Goal: Navigation & Orientation: Find specific page/section

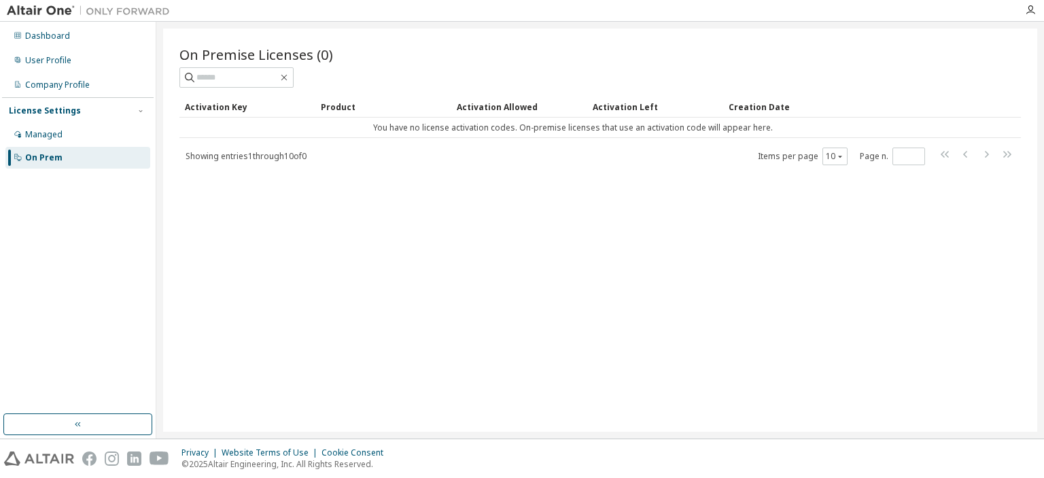
click at [439, 403] on div "On Premise Licenses (0) Clear Load Save Save As Field Operator Value Select fil…" at bounding box center [600, 230] width 874 height 403
click at [44, 133] on div "Managed" at bounding box center [43, 134] width 37 height 11
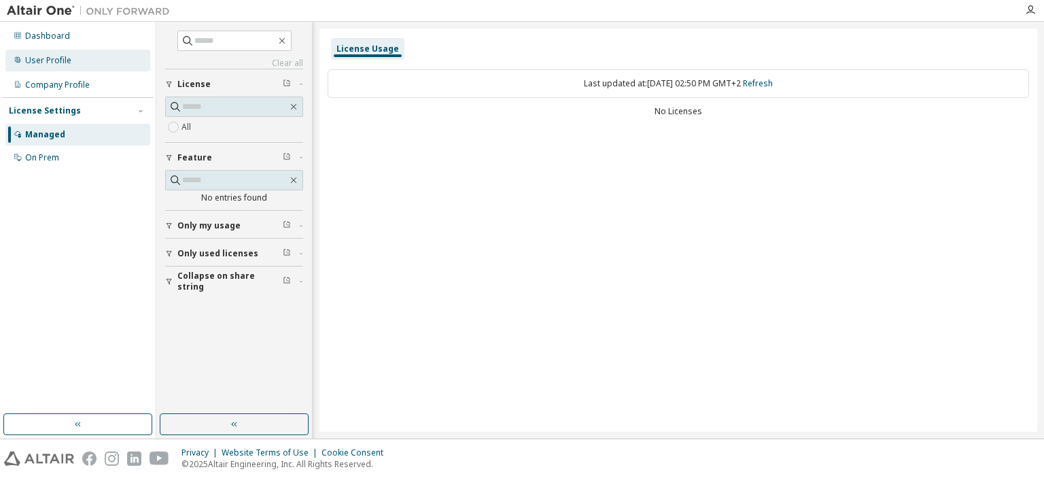
click at [38, 62] on div "User Profile" at bounding box center [48, 60] width 46 height 11
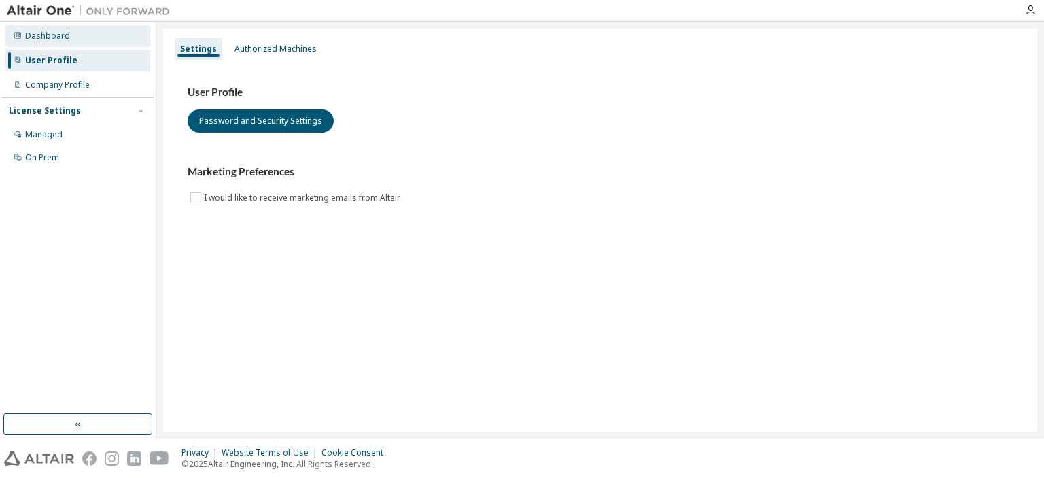
click at [39, 41] on div "Dashboard" at bounding box center [47, 36] width 45 height 11
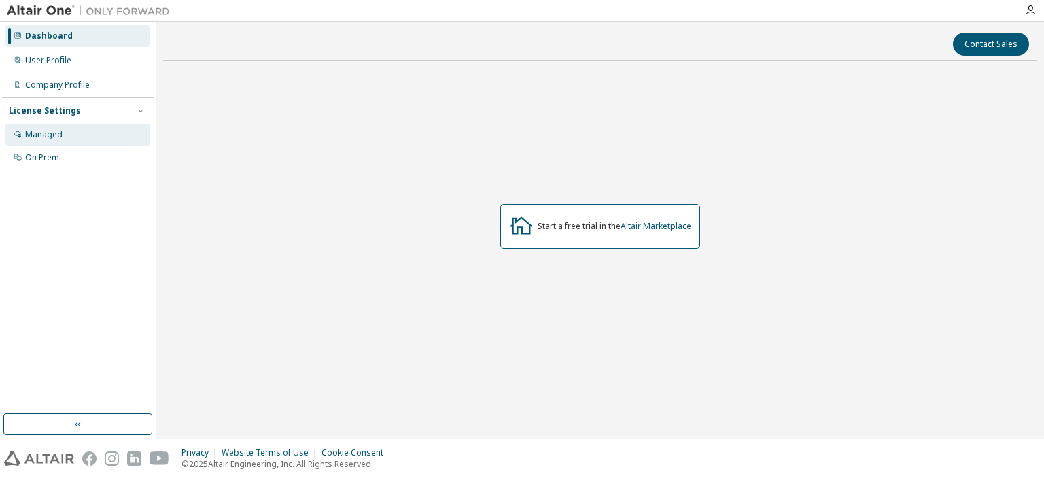
click at [56, 131] on div "Managed" at bounding box center [43, 134] width 37 height 11
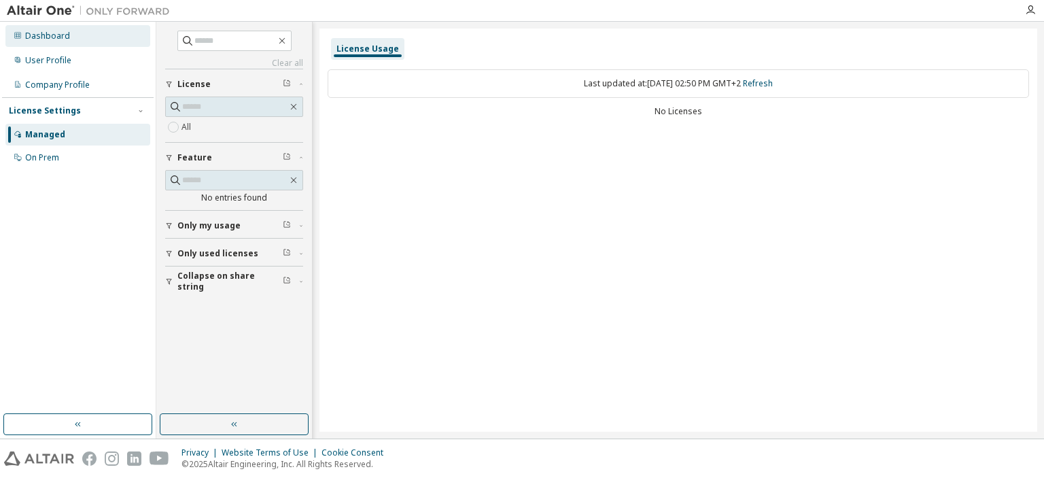
click at [69, 35] on div "Dashboard" at bounding box center [77, 36] width 145 height 22
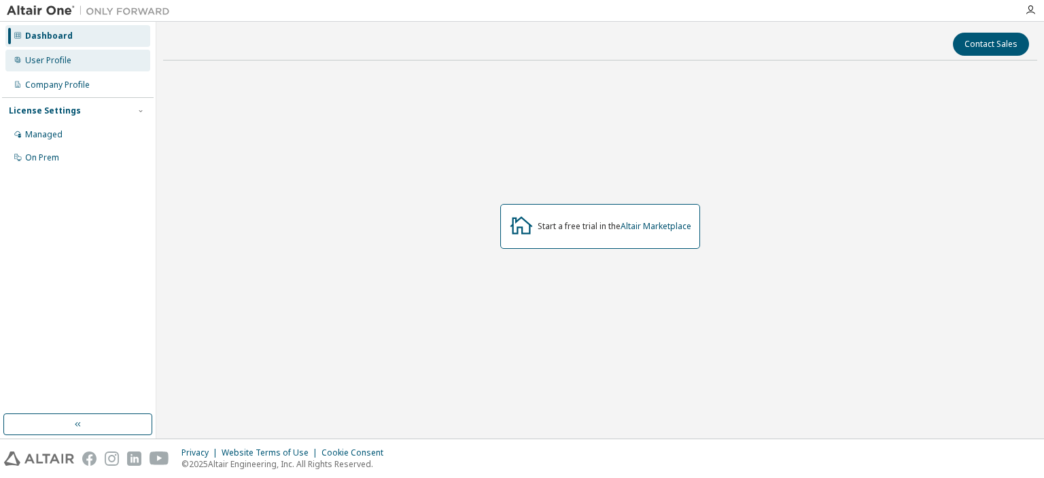
click at [56, 65] on div "User Profile" at bounding box center [48, 60] width 46 height 11
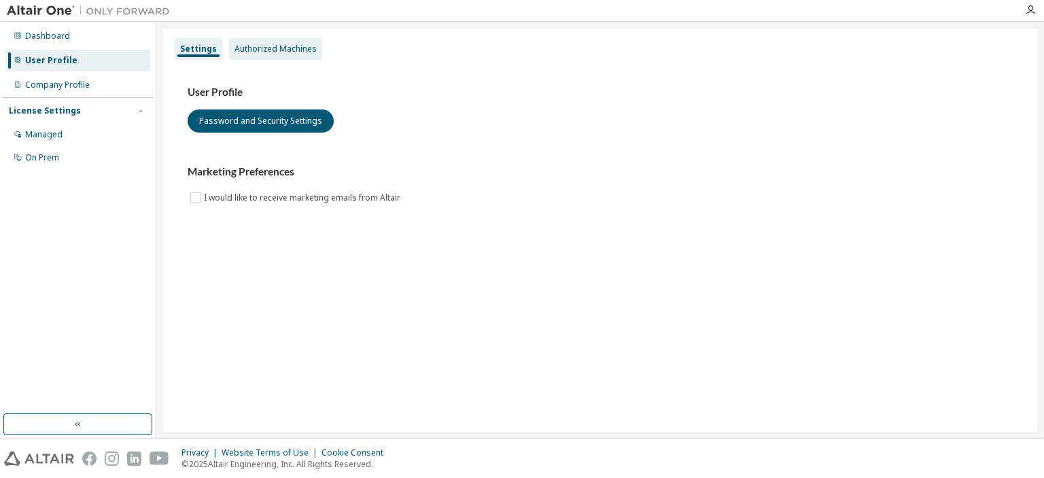
click at [267, 46] on div "Authorized Machines" at bounding box center [276, 49] width 82 height 11
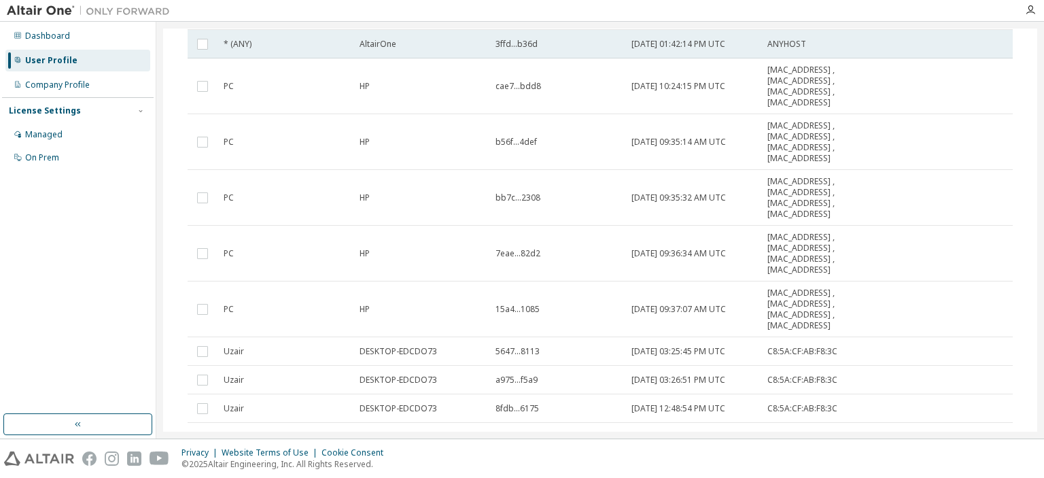
scroll to position [131, 0]
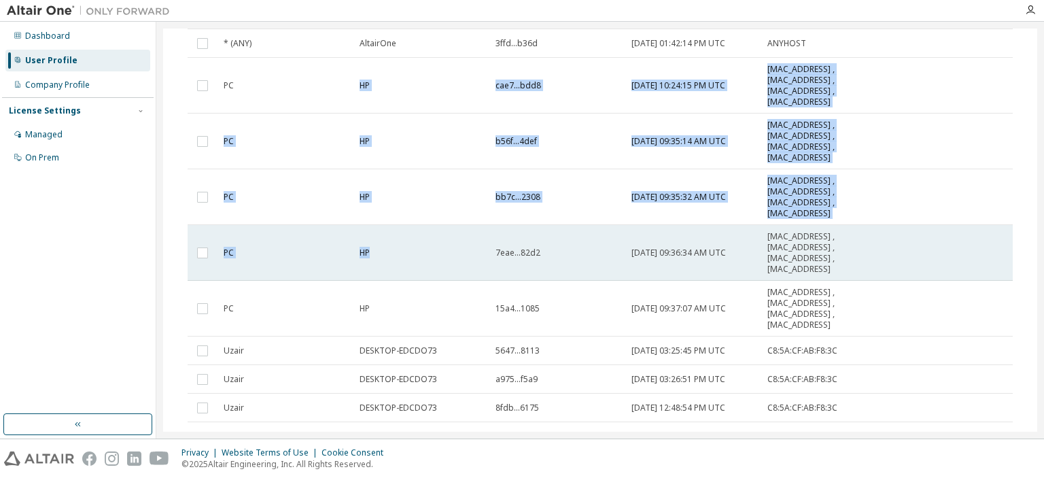
drag, startPoint x: 357, startPoint y: 84, endPoint x: 397, endPoint y: 246, distance: 166.7
click at [398, 246] on tbody "* (ANY) AltairOne 3ffd...b36d [DATE] 01:42:14 PM UTC ANYHOST PC HP cae7...bdd8 …" at bounding box center [600, 225] width 825 height 393
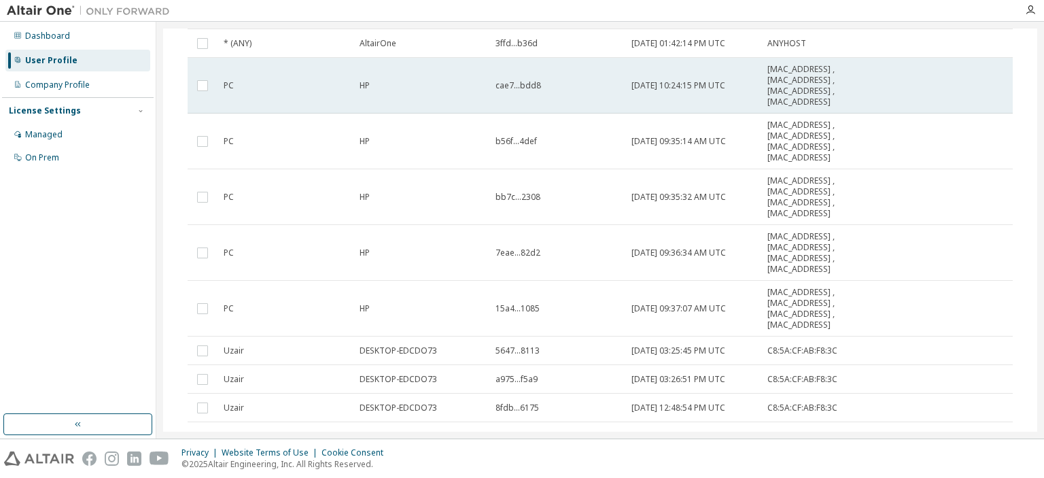
click at [327, 95] on td "PC" at bounding box center [286, 86] width 136 height 56
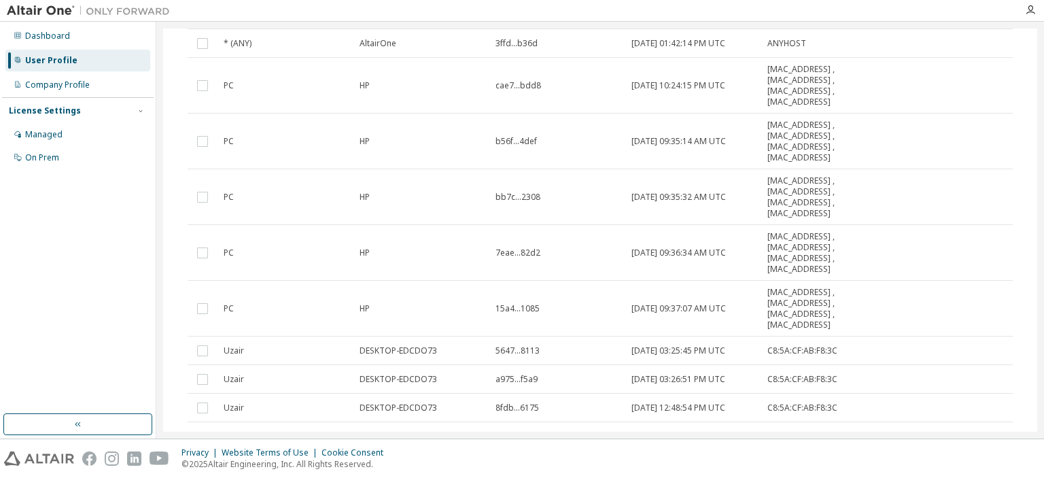
click at [46, 65] on div "User Profile" at bounding box center [51, 60] width 52 height 11
click at [53, 80] on div "Company Profile" at bounding box center [57, 85] width 65 height 11
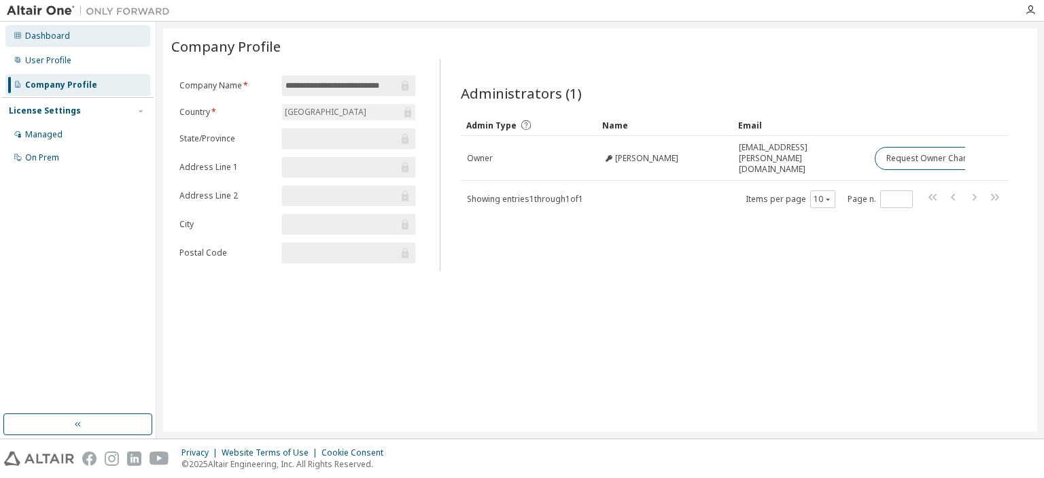
click at [33, 37] on div "Dashboard" at bounding box center [47, 36] width 45 height 11
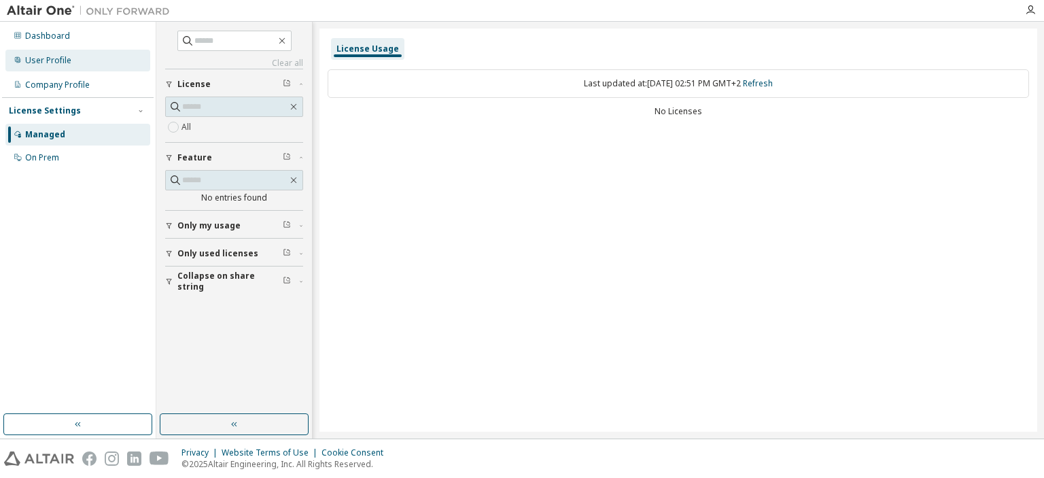
click at [64, 57] on div "User Profile" at bounding box center [48, 60] width 46 height 11
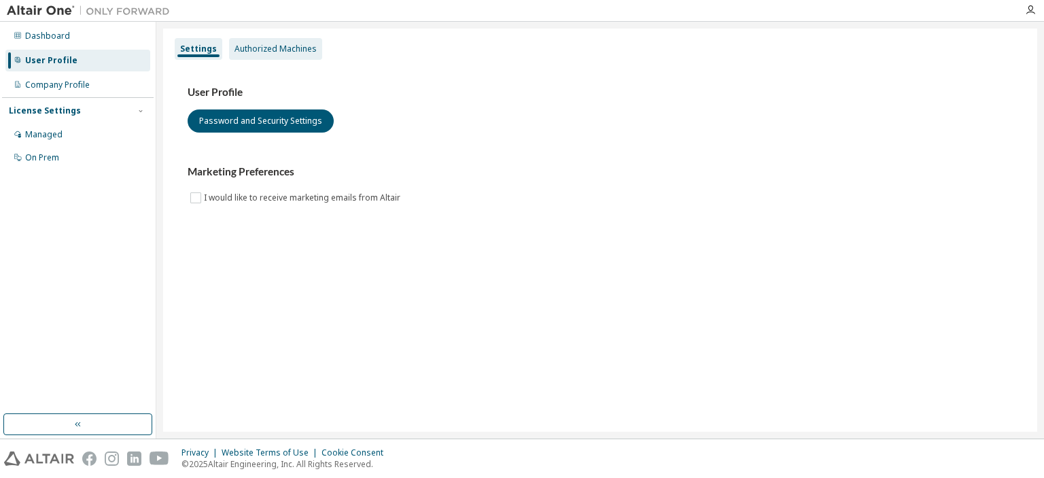
click at [252, 46] on div "Authorized Machines" at bounding box center [276, 49] width 82 height 11
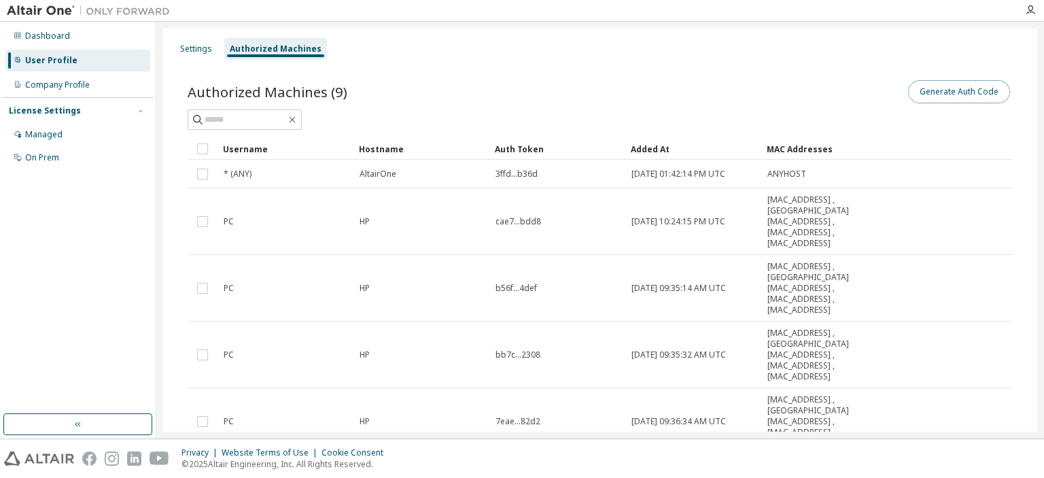
click at [930, 95] on button "Generate Auth Code" at bounding box center [959, 91] width 102 height 23
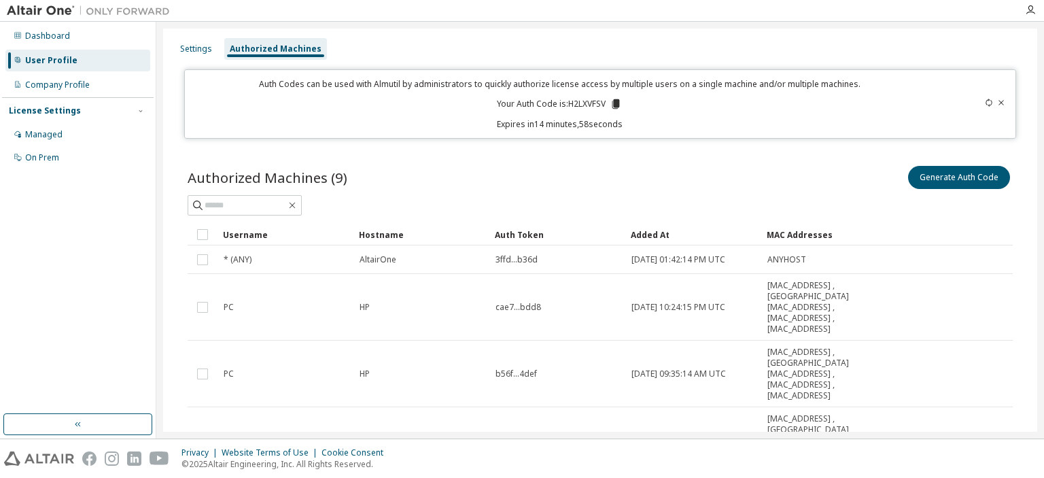
click at [619, 103] on icon at bounding box center [616, 104] width 7 height 10
click at [49, 154] on div "On Prem" at bounding box center [42, 157] width 34 height 11
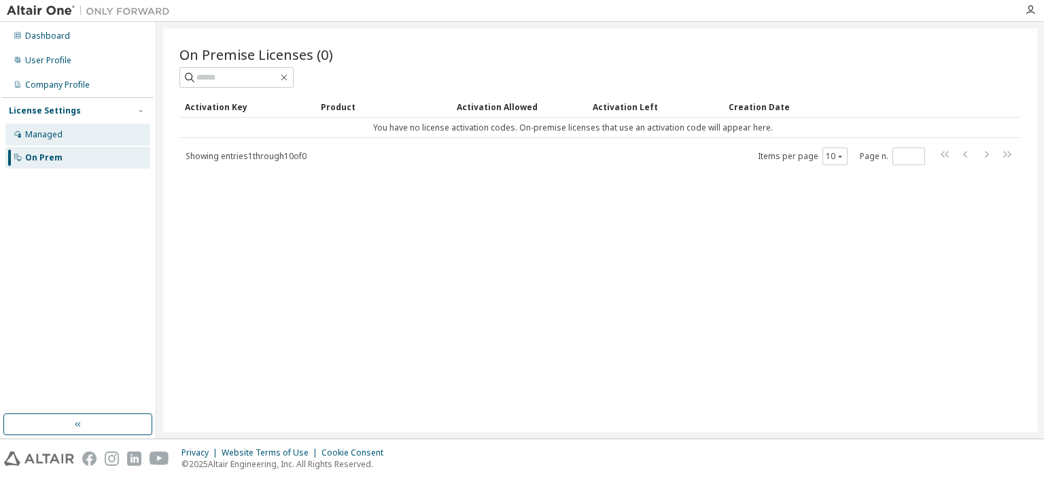
click at [48, 143] on div "Managed" at bounding box center [77, 135] width 145 height 22
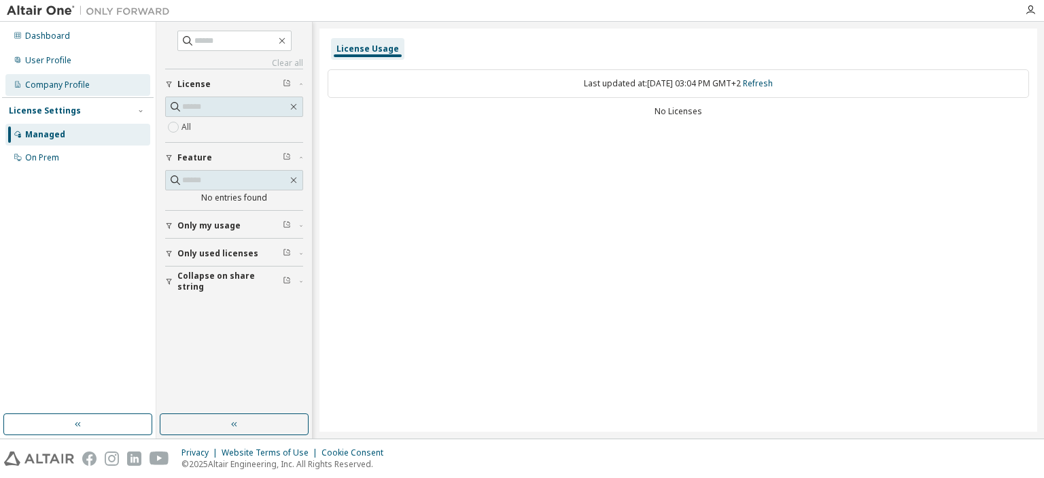
click at [49, 84] on div "Company Profile" at bounding box center [57, 85] width 65 height 11
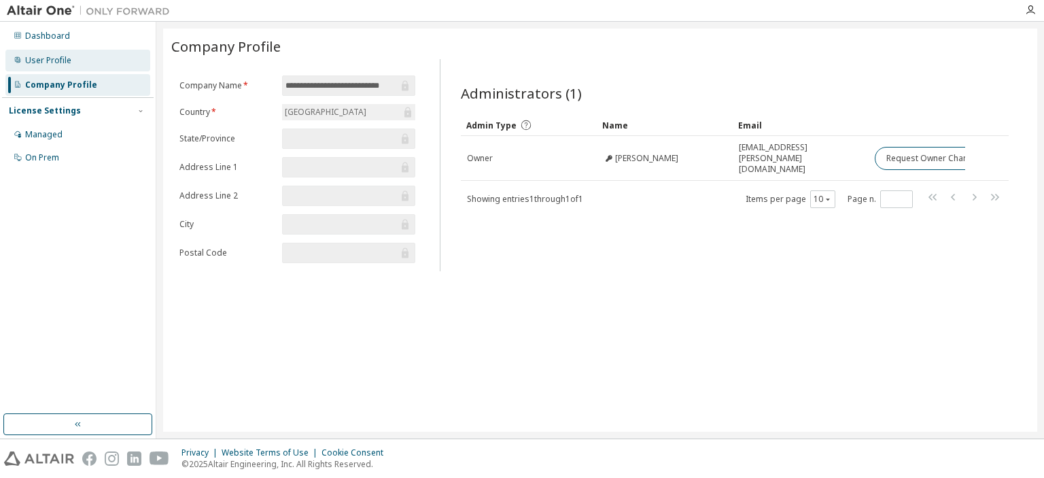
click at [44, 58] on div "User Profile" at bounding box center [48, 60] width 46 height 11
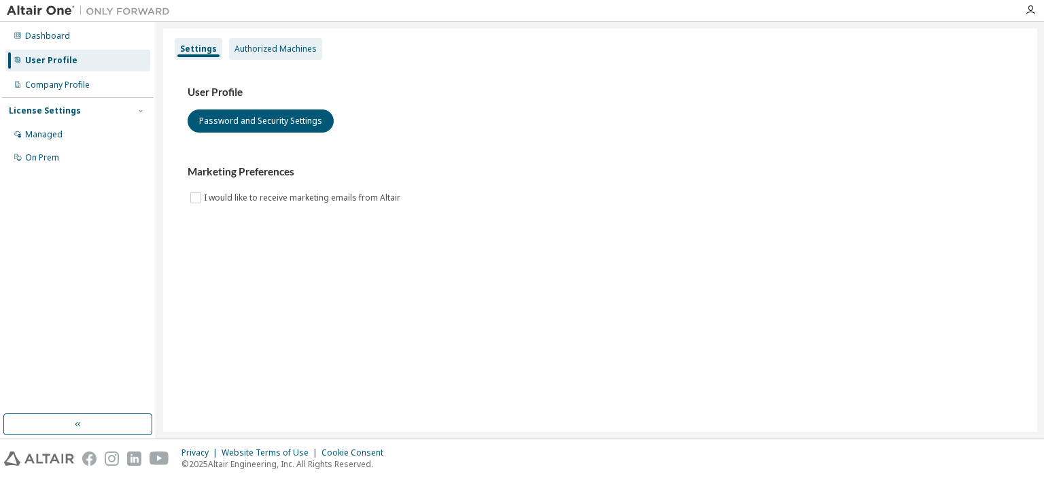
click at [264, 47] on div "Authorized Machines" at bounding box center [276, 49] width 82 height 11
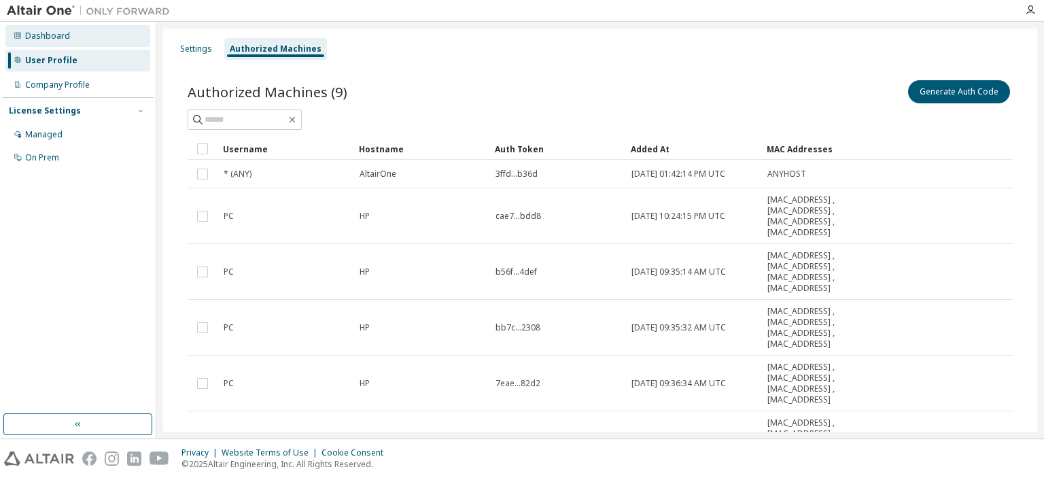
click at [58, 42] on div "Dashboard" at bounding box center [77, 36] width 145 height 22
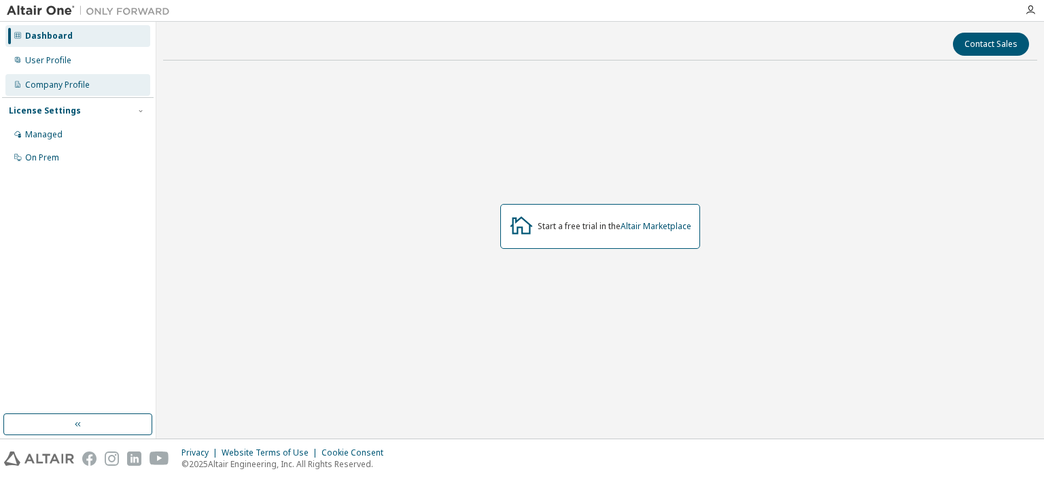
click at [61, 87] on div "Company Profile" at bounding box center [57, 85] width 65 height 11
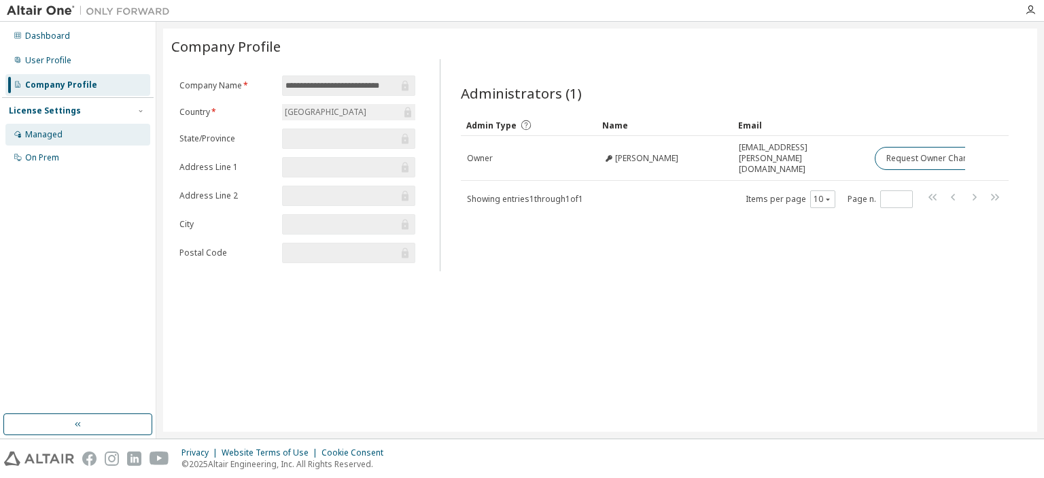
click at [58, 133] on div "Managed" at bounding box center [43, 134] width 37 height 11
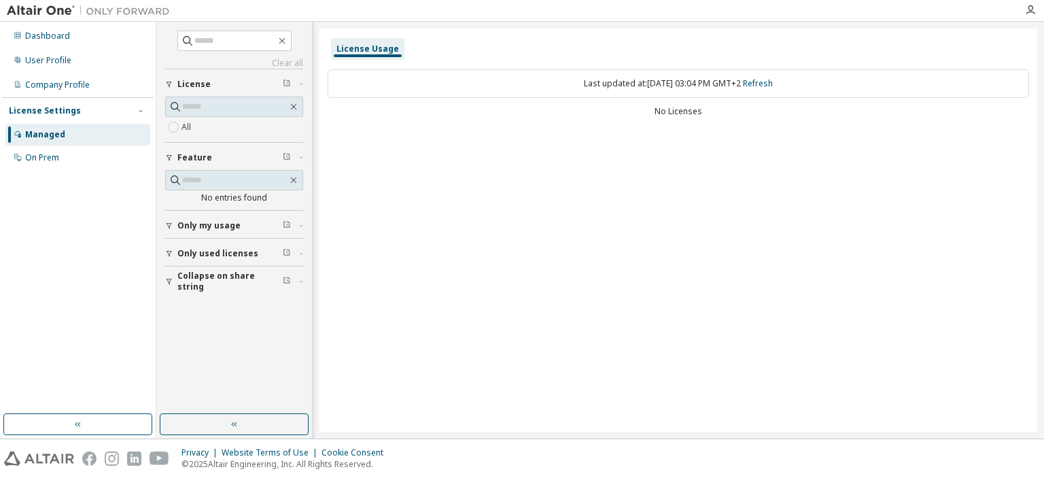
click at [239, 273] on button "Collapse on share string" at bounding box center [234, 282] width 138 height 30
click at [216, 250] on span "Only used licenses" at bounding box center [217, 253] width 81 height 11
click at [192, 271] on label "Yes" at bounding box center [190, 274] width 16 height 16
click at [218, 215] on button "Only my usage" at bounding box center [234, 226] width 138 height 30
click at [52, 157] on div "On Prem" at bounding box center [42, 157] width 34 height 11
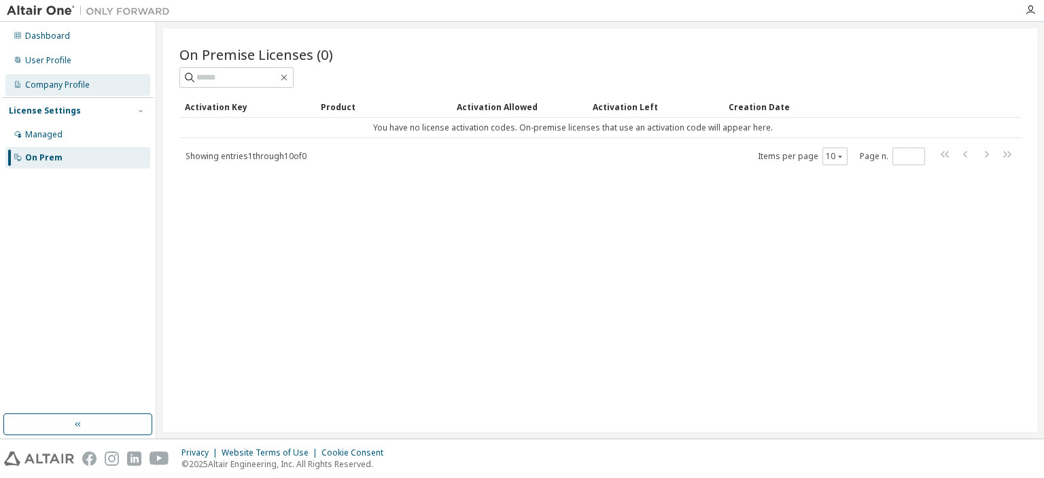
click at [70, 88] on div "Company Profile" at bounding box center [57, 85] width 65 height 11
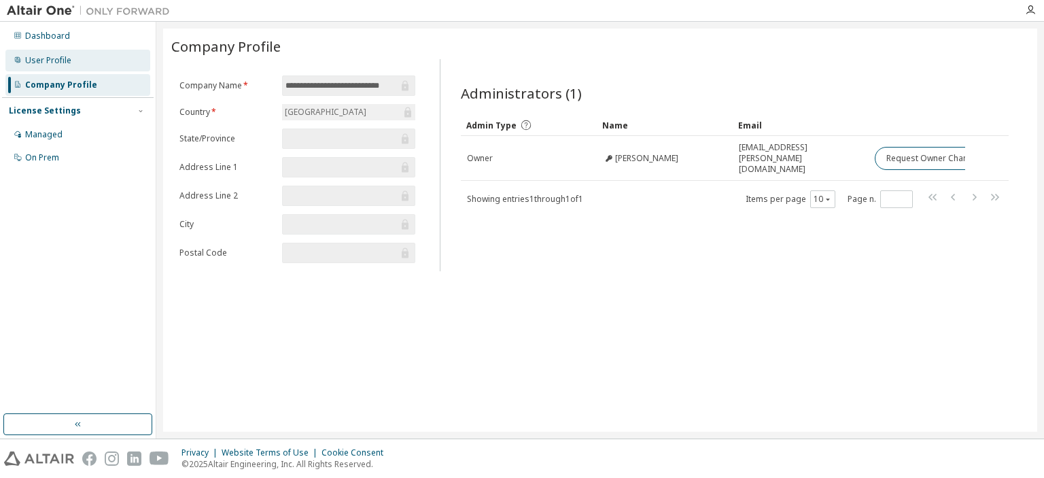
click at [86, 64] on div "User Profile" at bounding box center [77, 61] width 145 height 22
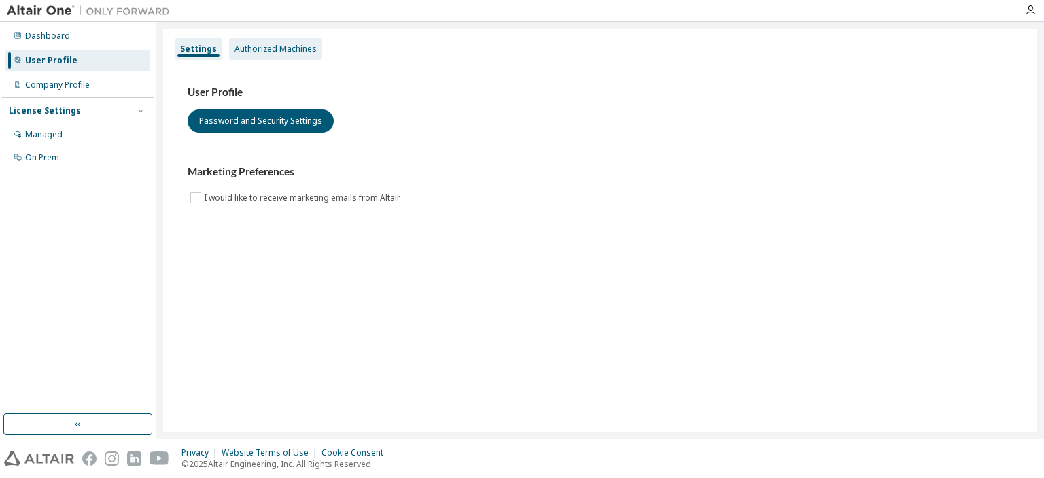
click at [262, 48] on div "Authorized Machines" at bounding box center [276, 49] width 82 height 11
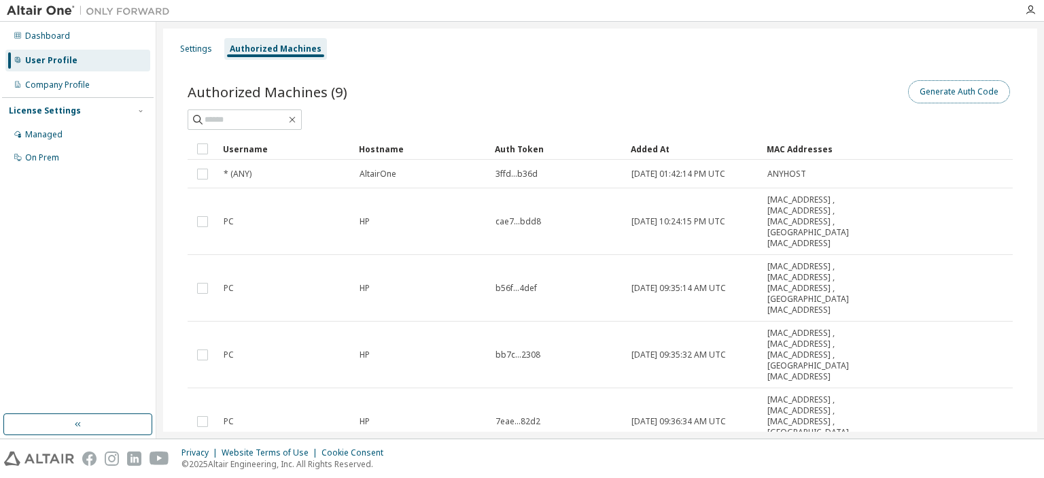
click at [935, 86] on button "Generate Auth Code" at bounding box center [959, 91] width 102 height 23
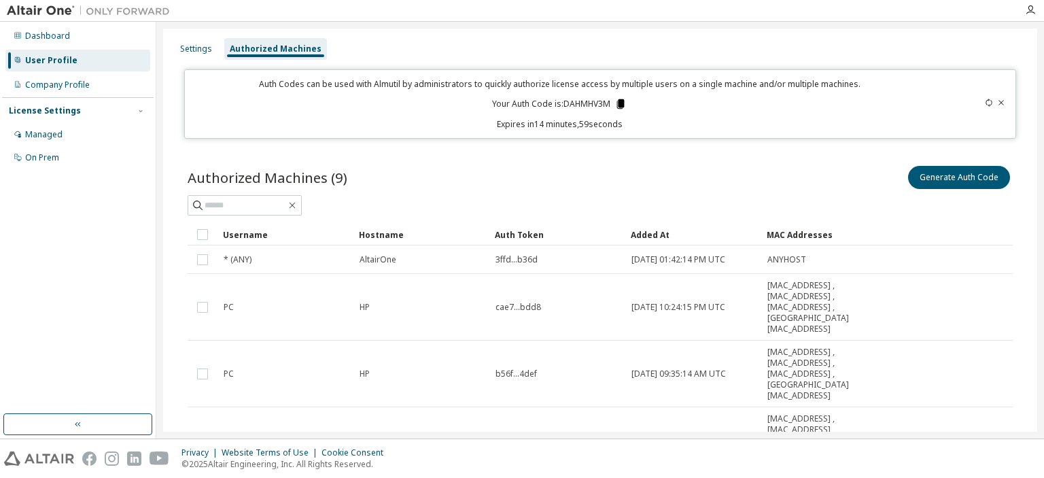
click at [619, 103] on icon at bounding box center [621, 104] width 12 height 12
click at [71, 422] on button "button" at bounding box center [77, 424] width 149 height 22
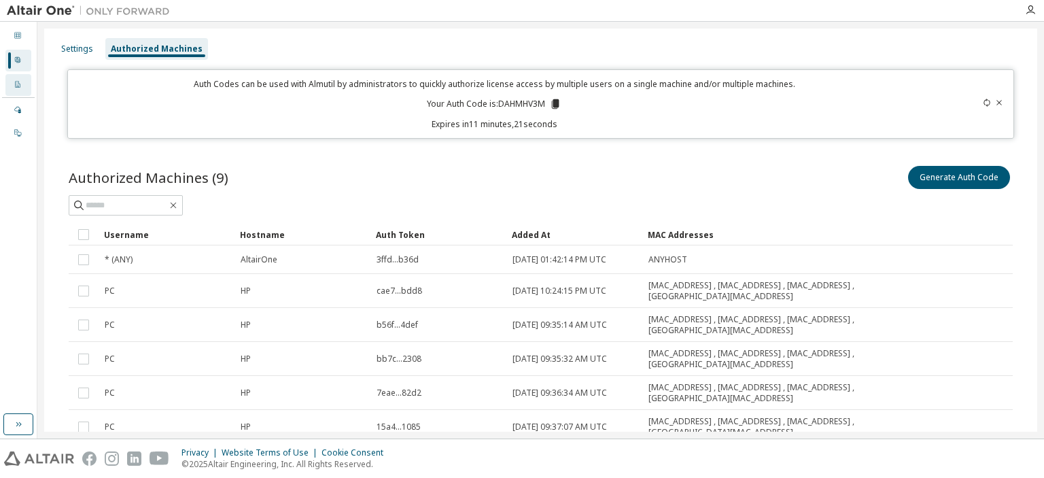
click at [21, 86] on icon at bounding box center [18, 84] width 8 height 8
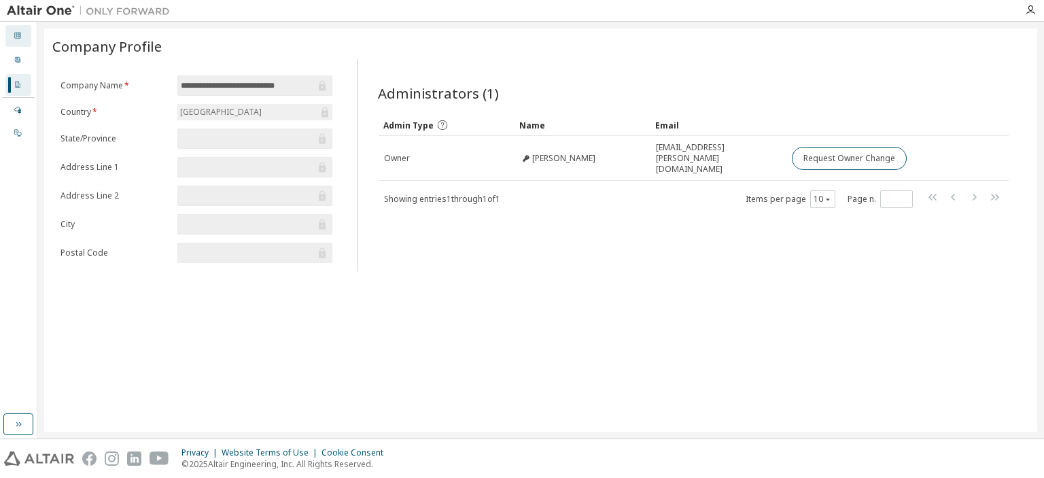
click at [12, 39] on div "Dashboard" at bounding box center [18, 36] width 26 height 22
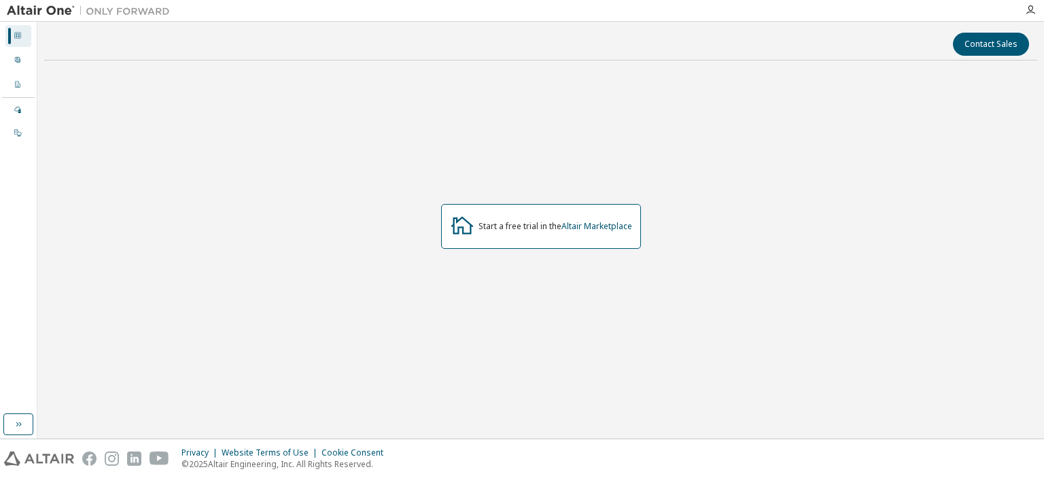
click at [26, 122] on div "Managed On Prem" at bounding box center [18, 121] width 33 height 45
click at [14, 129] on icon at bounding box center [18, 133] width 8 height 8
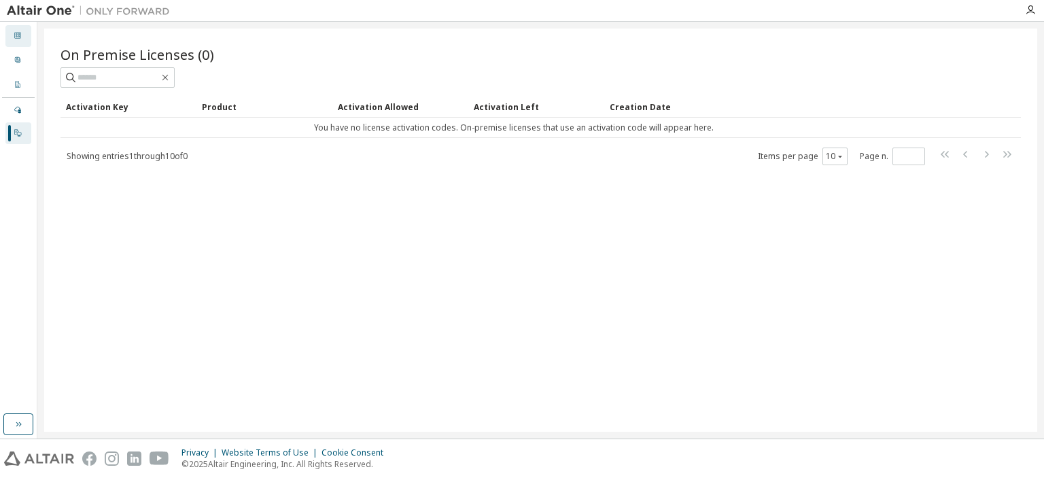
click at [15, 38] on icon at bounding box center [18, 35] width 8 height 8
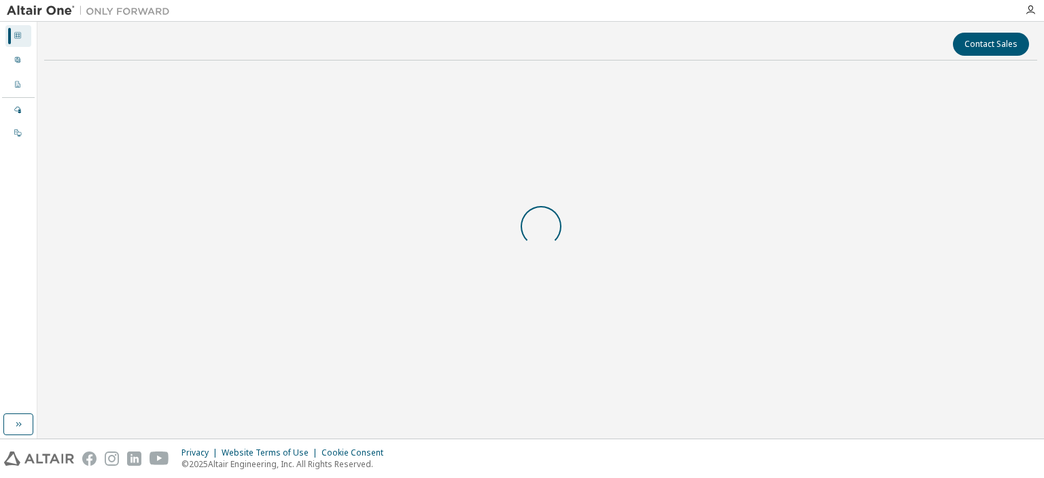
drag, startPoint x: 64, startPoint y: 13, endPoint x: 27, endPoint y: 39, distance: 45.3
click at [60, 14] on img at bounding box center [92, 11] width 170 height 14
click at [20, 61] on icon at bounding box center [17, 59] width 5 height 5
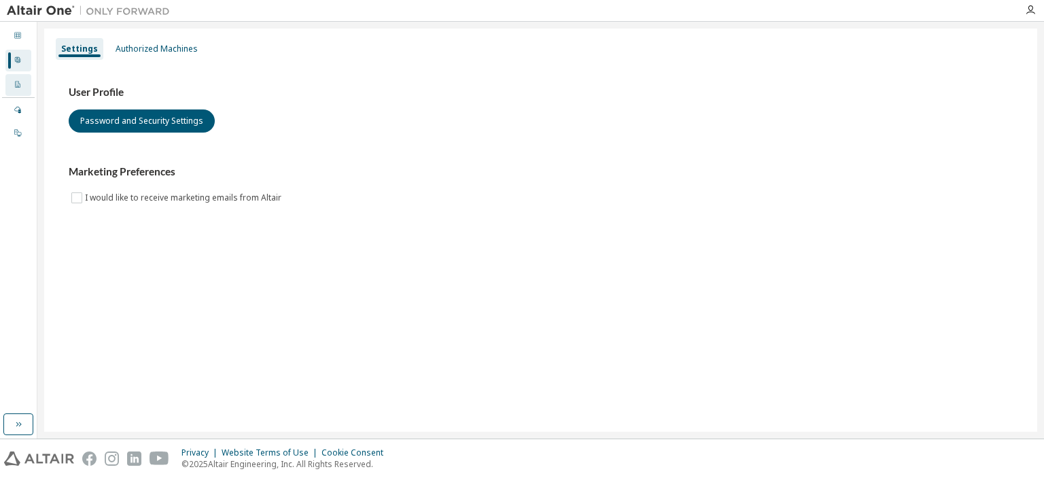
click at [18, 84] on icon at bounding box center [17, 84] width 5 height 7
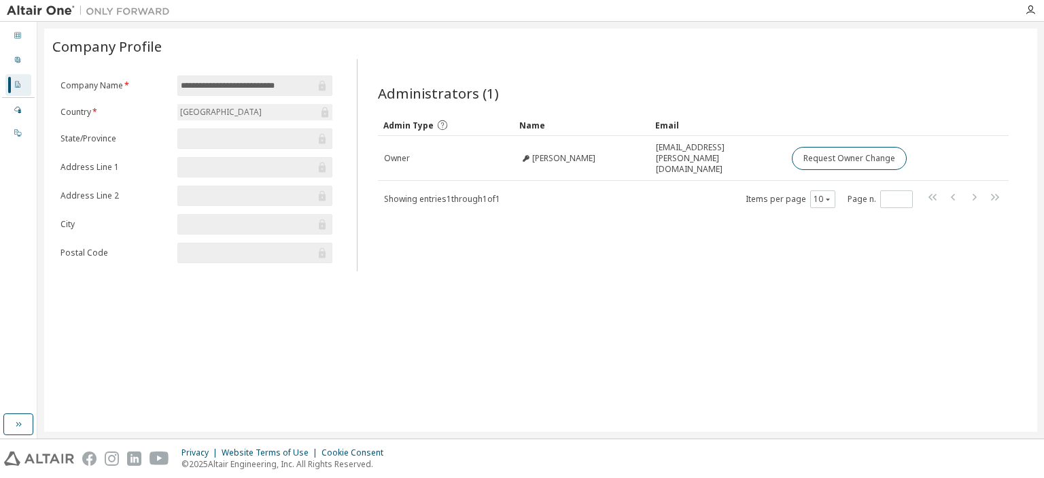
click at [20, 96] on div "Company Profile" at bounding box center [18, 85] width 26 height 22
click at [20, 117] on div "Managed" at bounding box center [18, 110] width 26 height 22
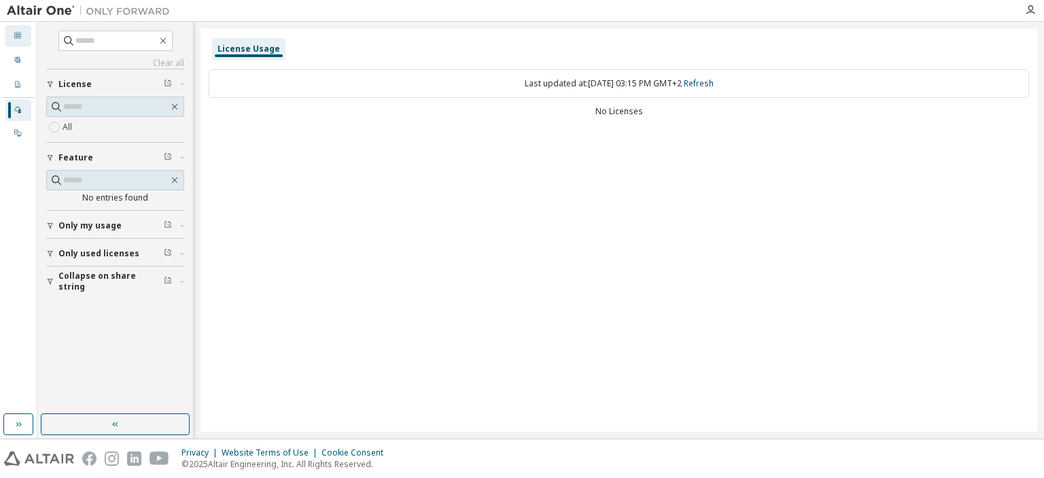
click at [18, 37] on icon at bounding box center [17, 35] width 7 height 7
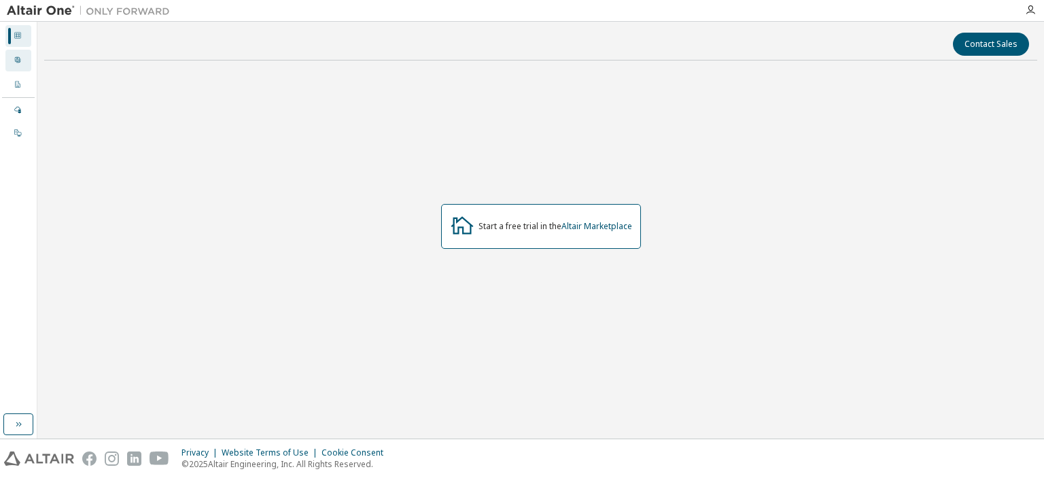
click at [24, 66] on div "User Profile" at bounding box center [18, 61] width 26 height 22
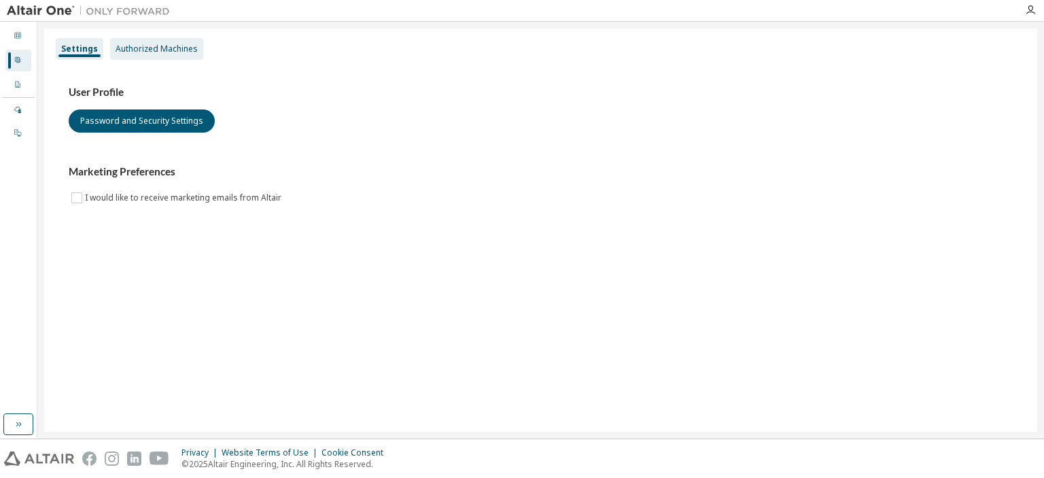
click at [113, 54] on div "Authorized Machines" at bounding box center [156, 49] width 93 height 22
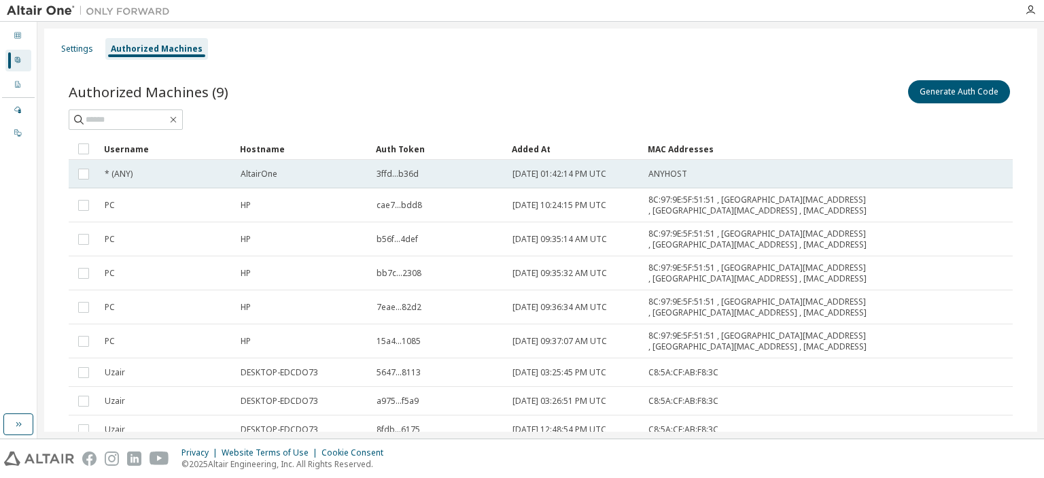
scroll to position [82, 0]
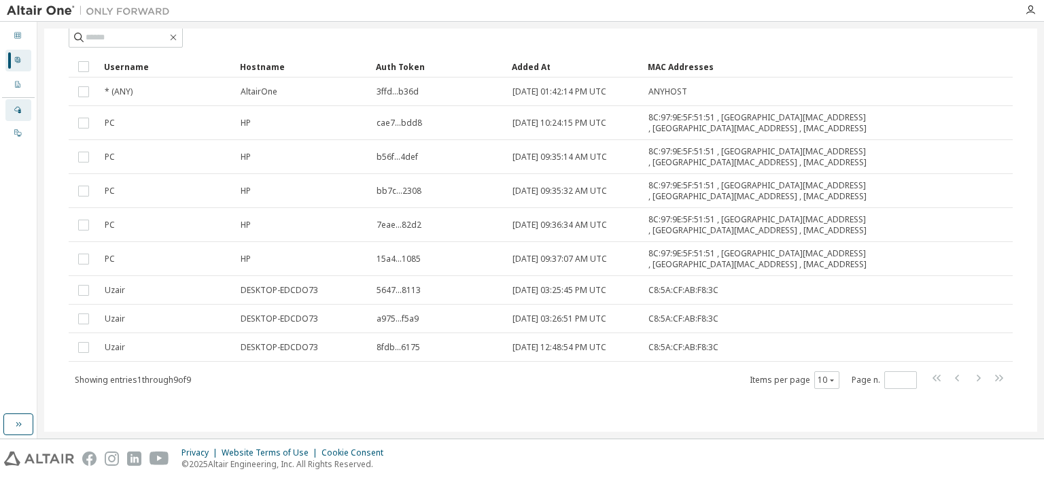
click at [29, 102] on div "Managed" at bounding box center [18, 110] width 26 height 22
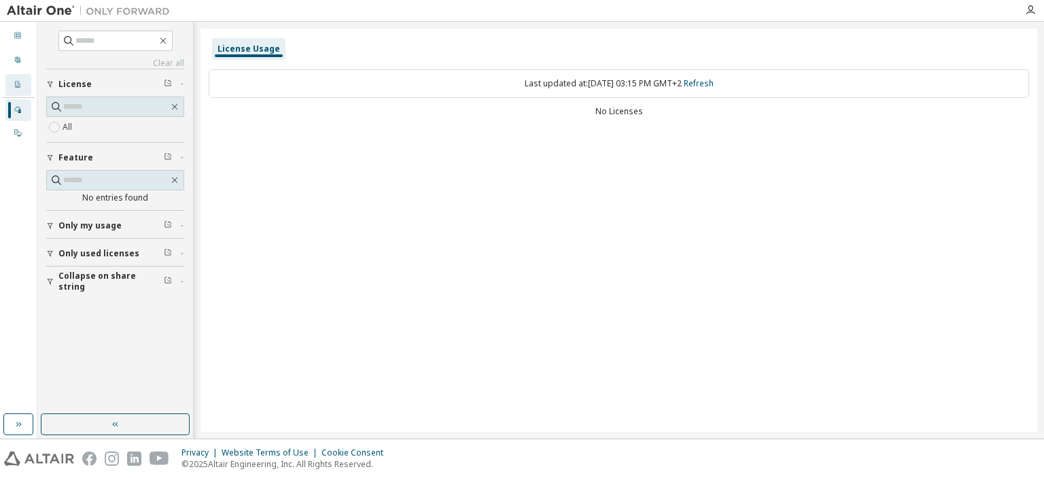
click at [20, 80] on div at bounding box center [18, 85] width 8 height 11
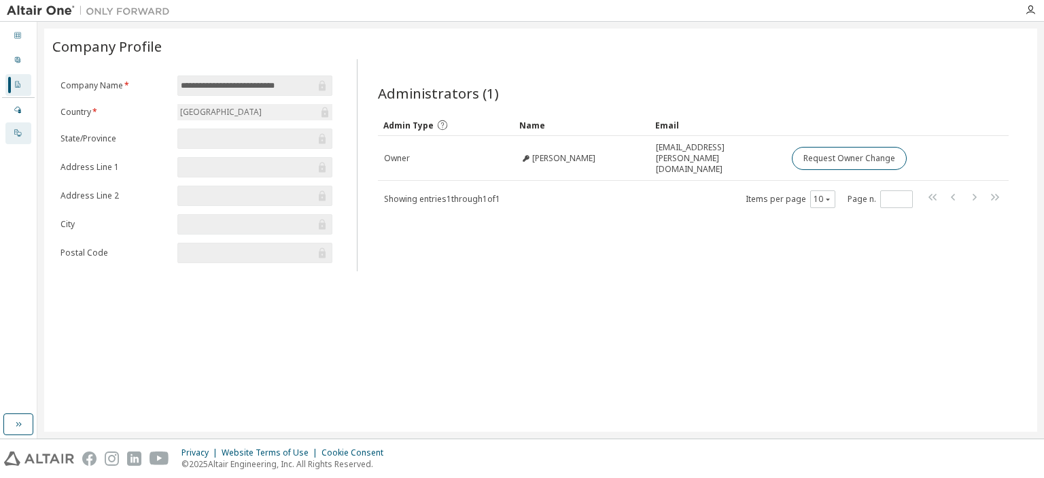
click at [20, 134] on icon at bounding box center [18, 133] width 8 height 8
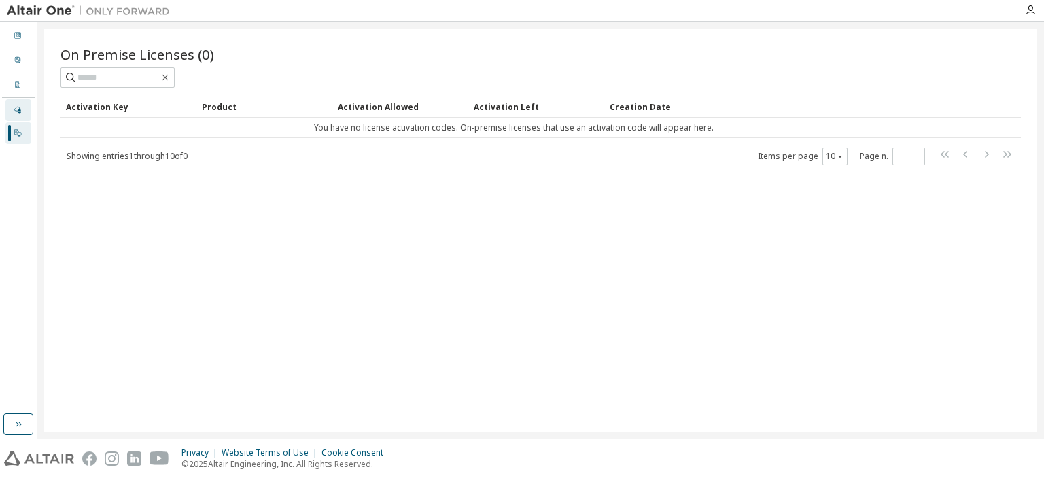
click at [10, 110] on div "Managed" at bounding box center [18, 110] width 26 height 22
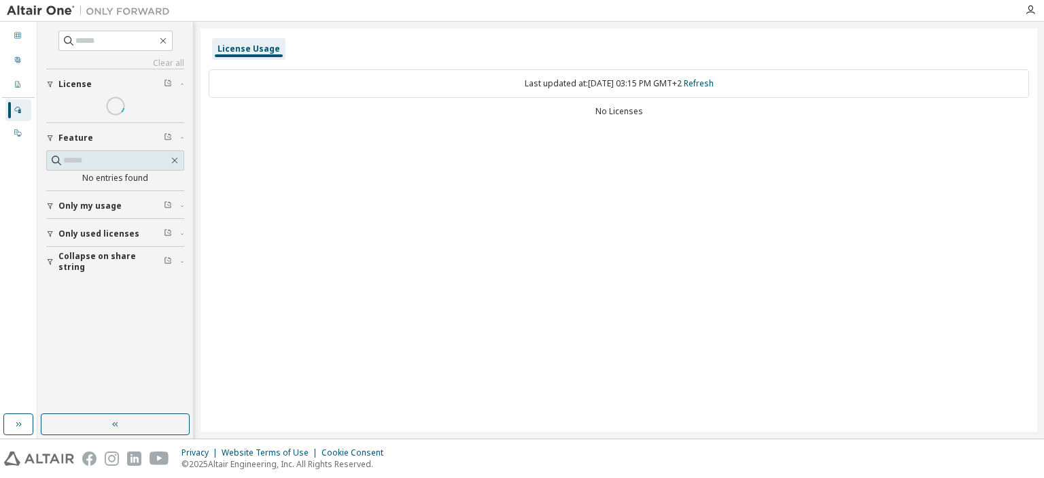
click at [3, 91] on div "Dashboard User Profile Company Profile License Settings Managed On Prem" at bounding box center [18, 85] width 33 height 122
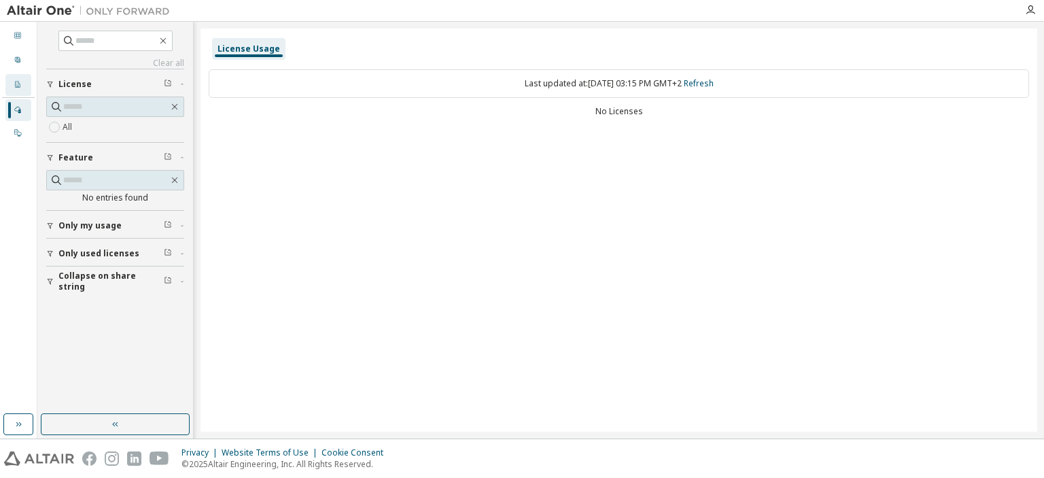
click at [12, 82] on div "Company Profile" at bounding box center [18, 85] width 26 height 22
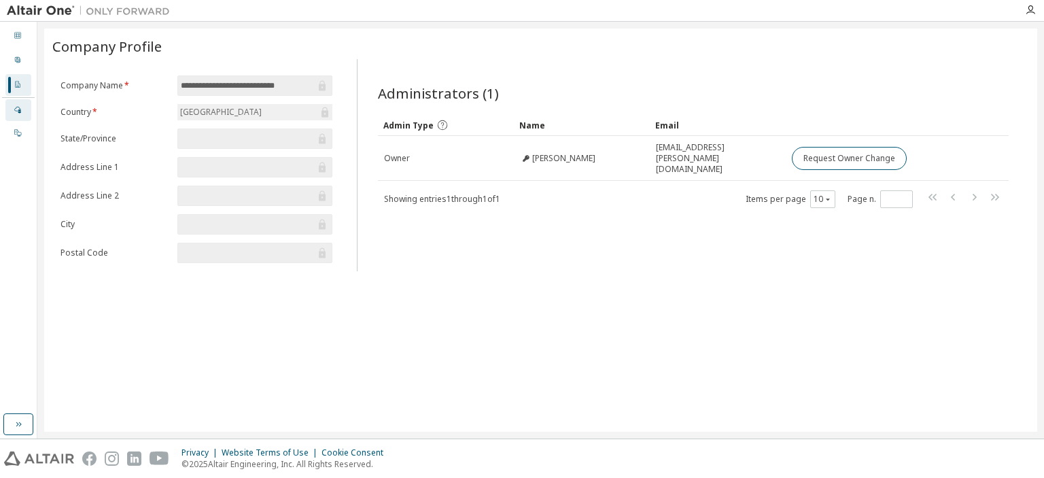
click at [16, 114] on div at bounding box center [18, 110] width 8 height 11
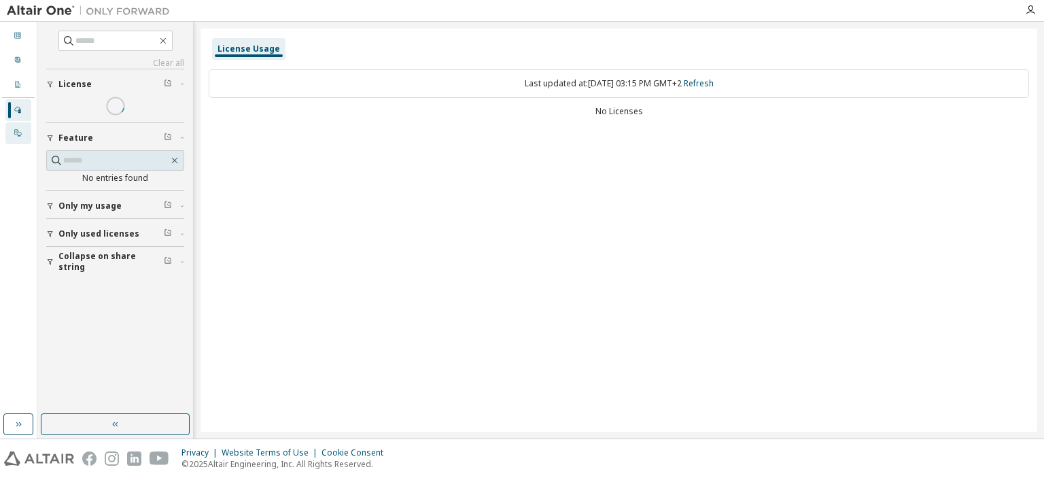
click at [13, 134] on div "On Prem" at bounding box center [18, 133] width 26 height 22
